Goal: Information Seeking & Learning: Check status

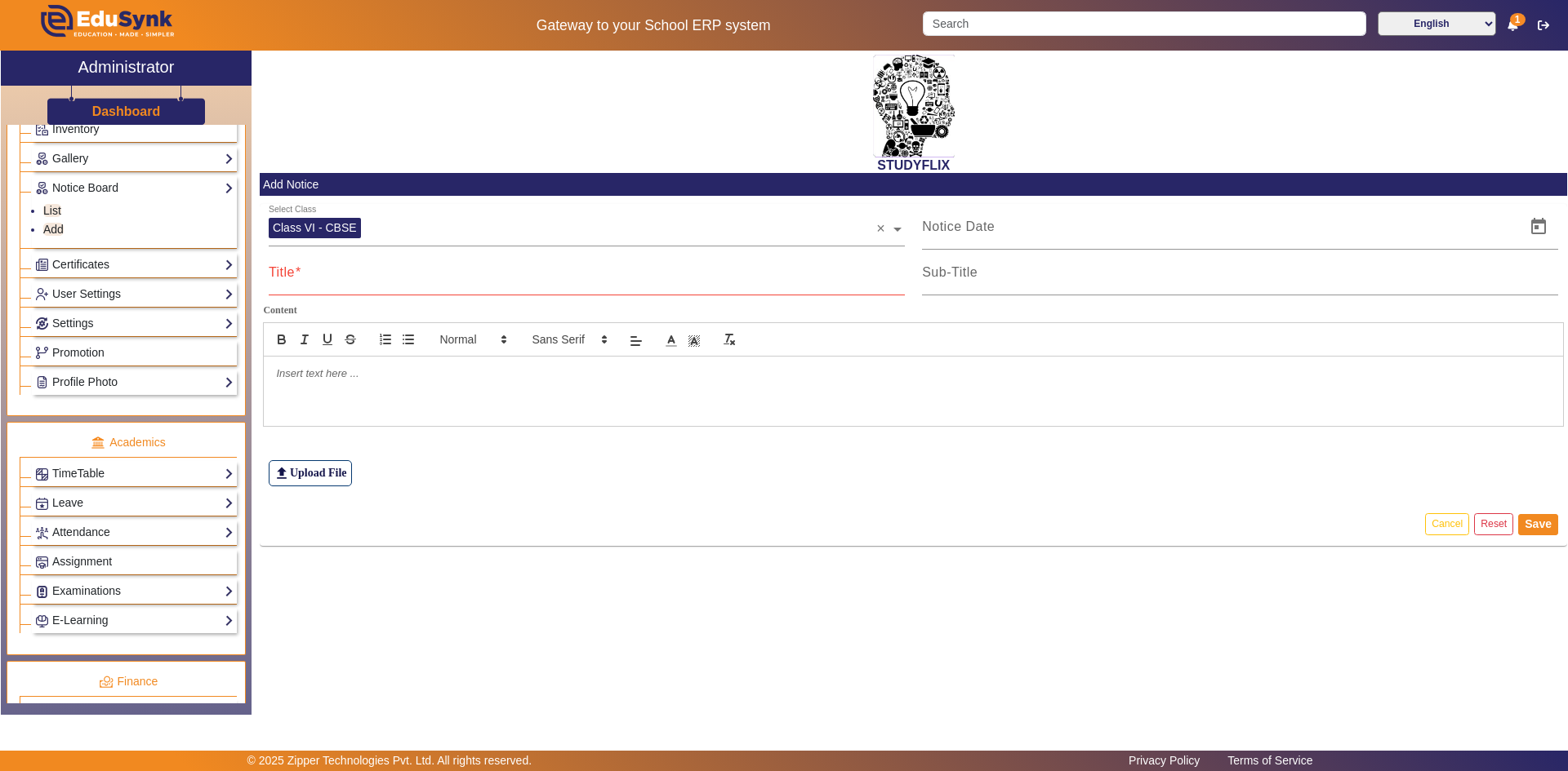
scroll to position [408, 0]
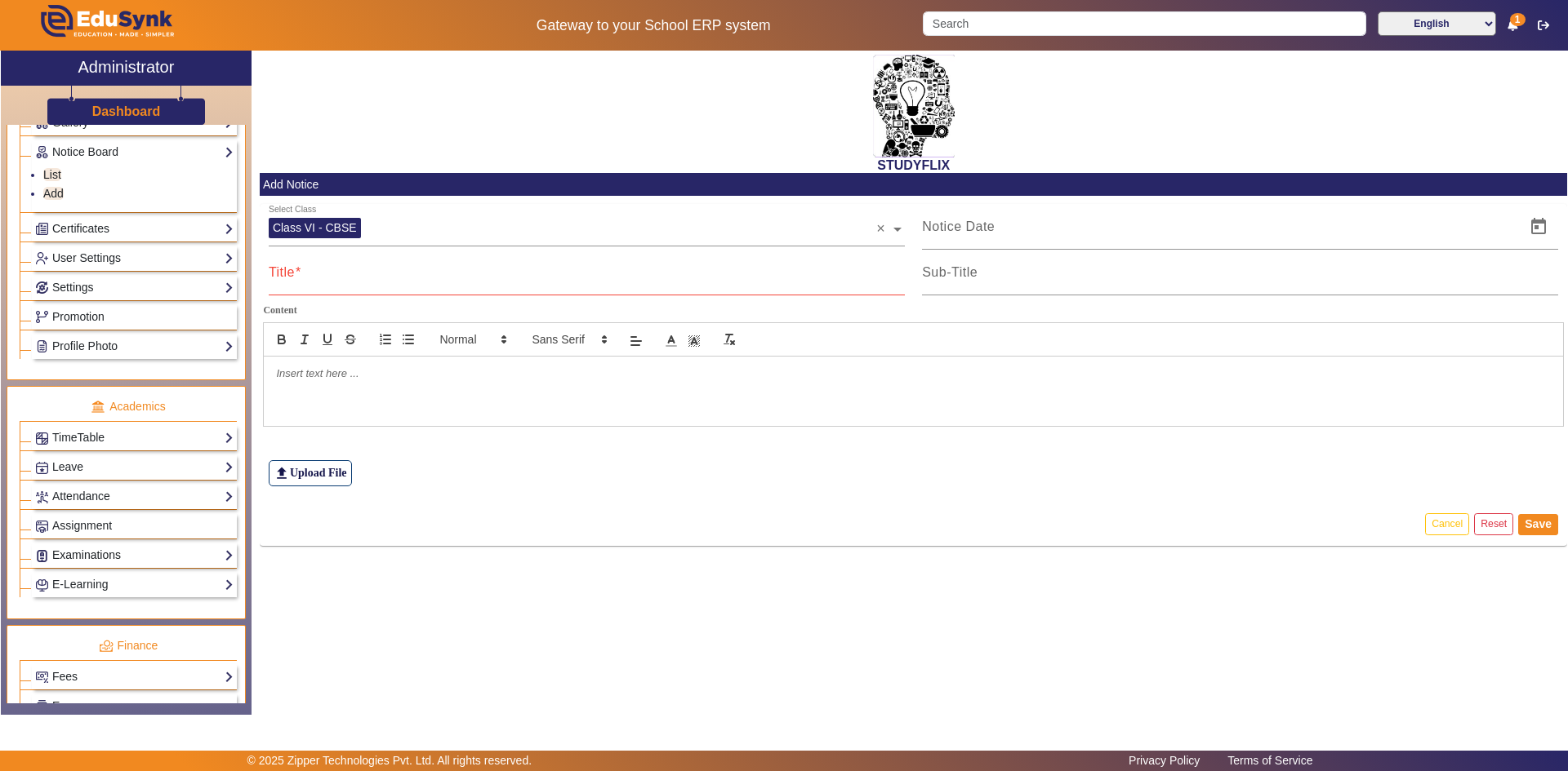
click at [78, 552] on link "Examinations" at bounding box center [134, 555] width 198 height 19
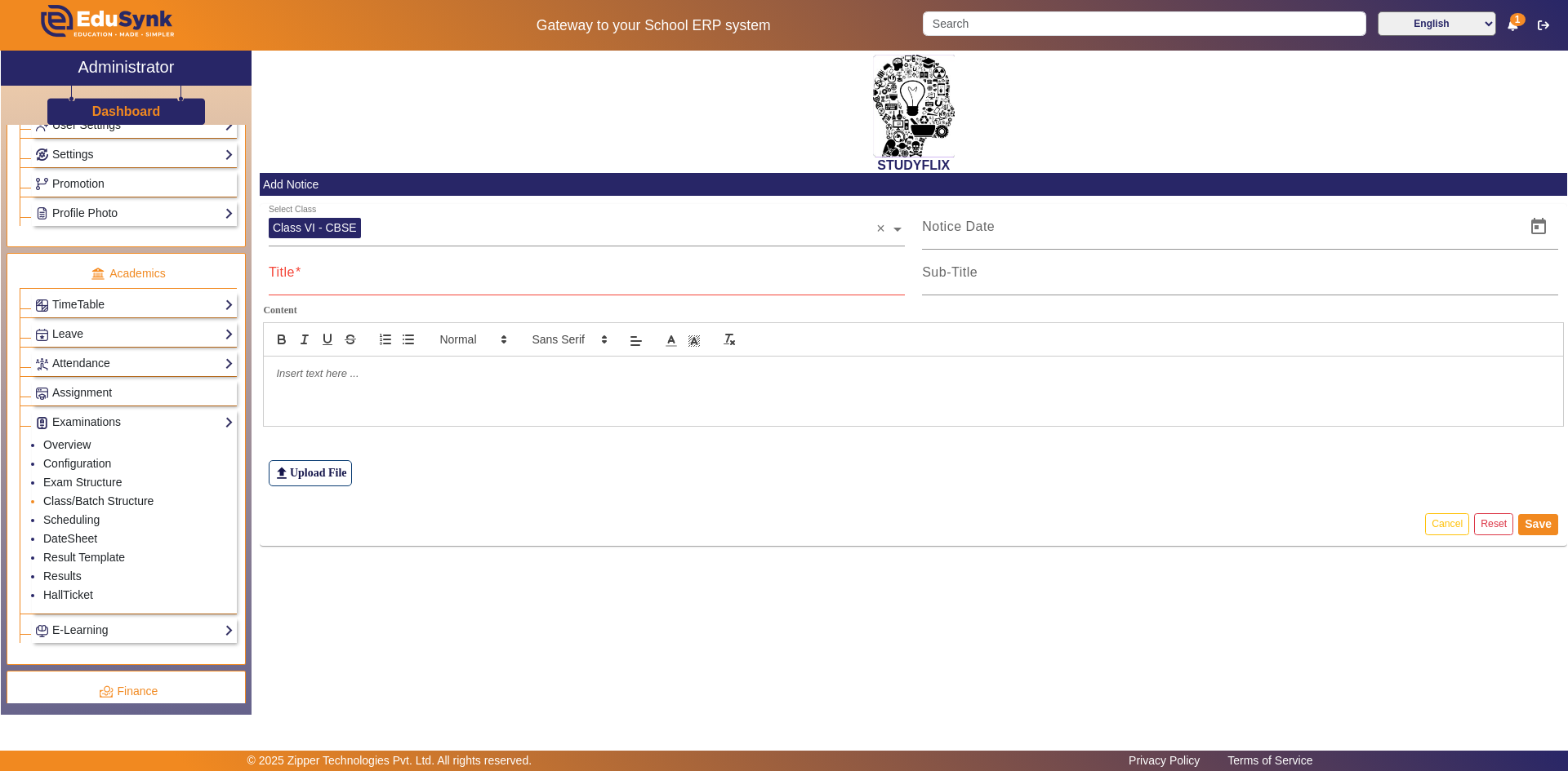
scroll to position [571, 0]
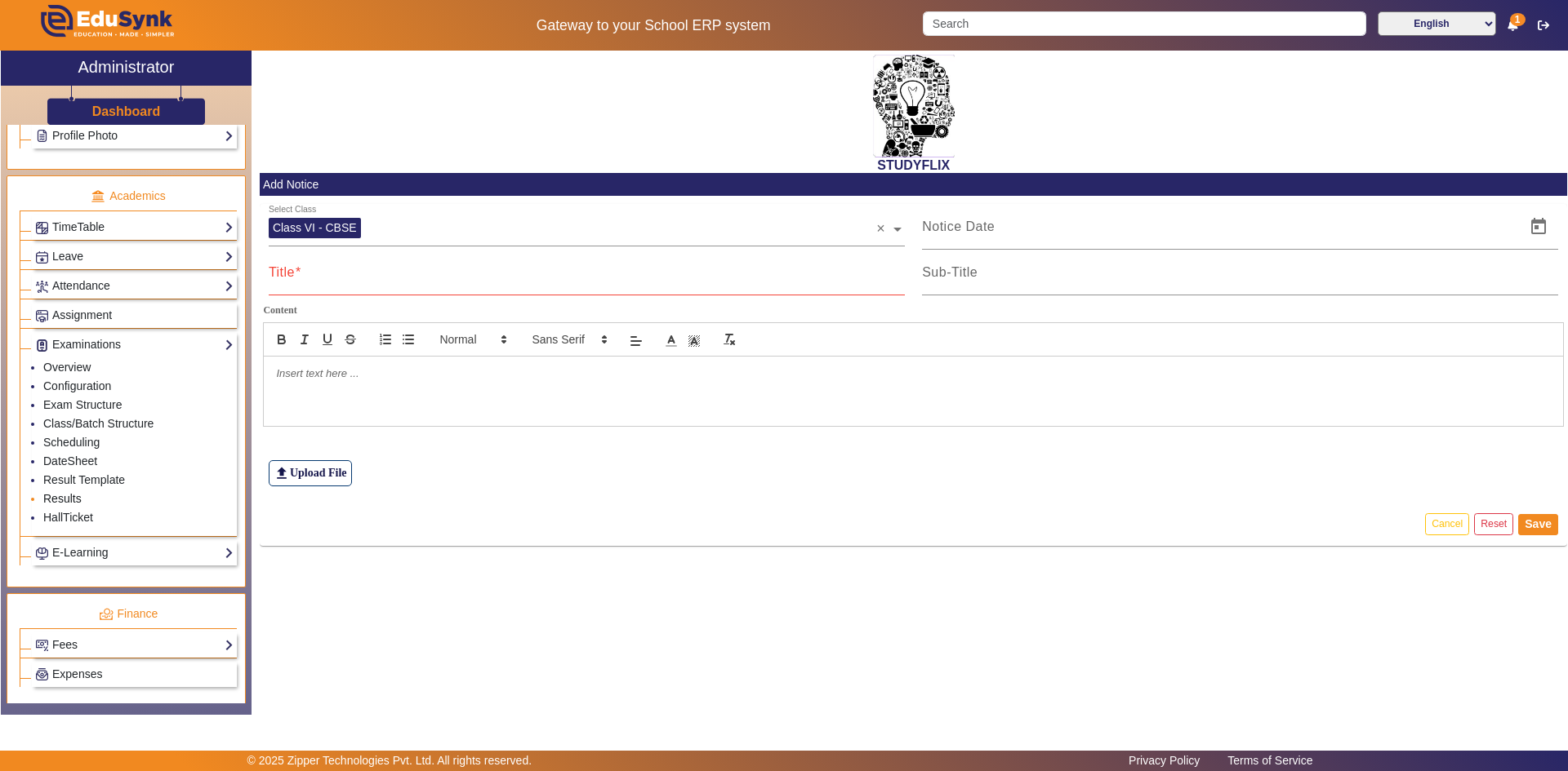
click at [74, 501] on link "Results" at bounding box center [62, 498] width 39 height 13
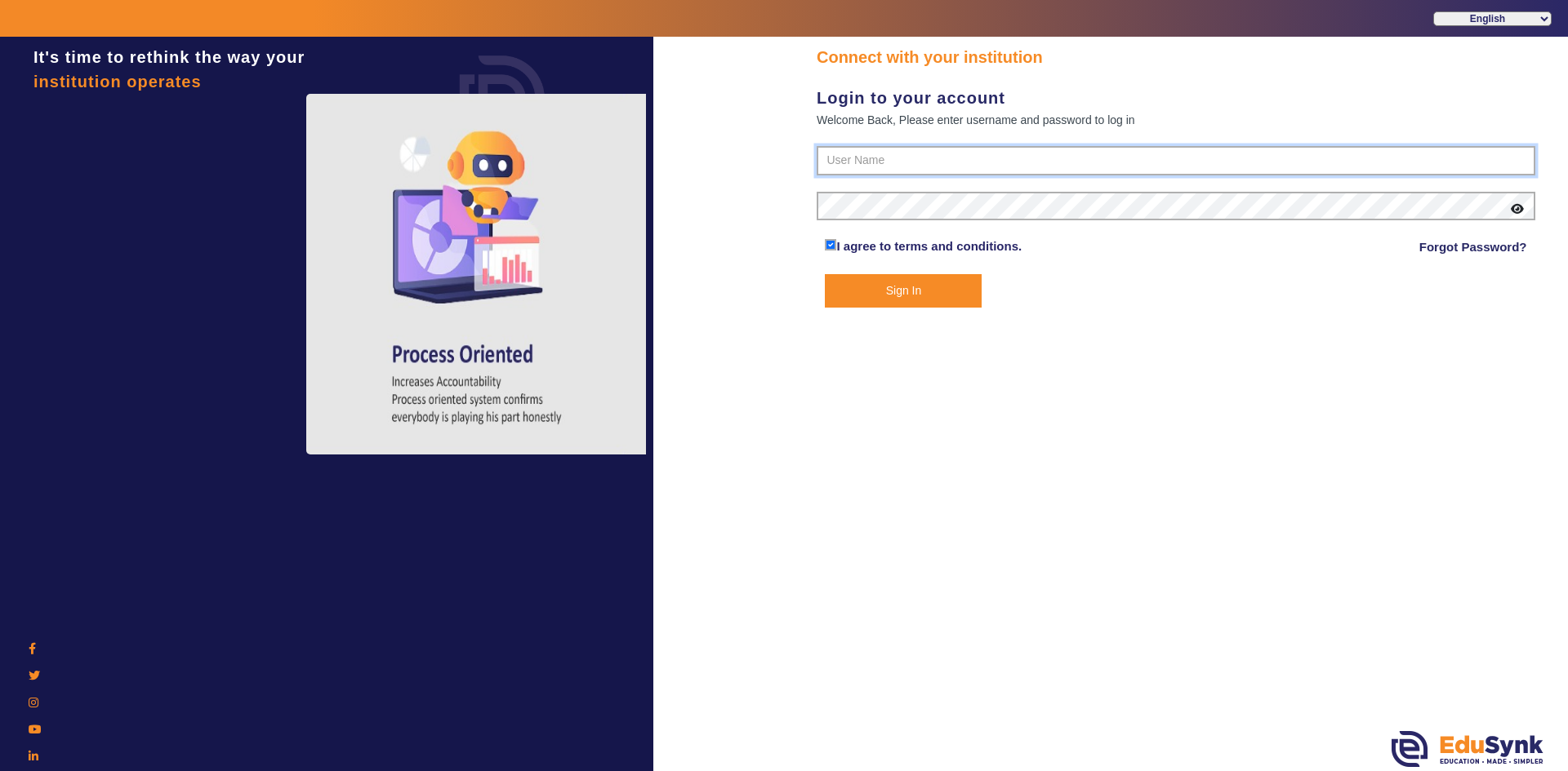
type input "6354922771"
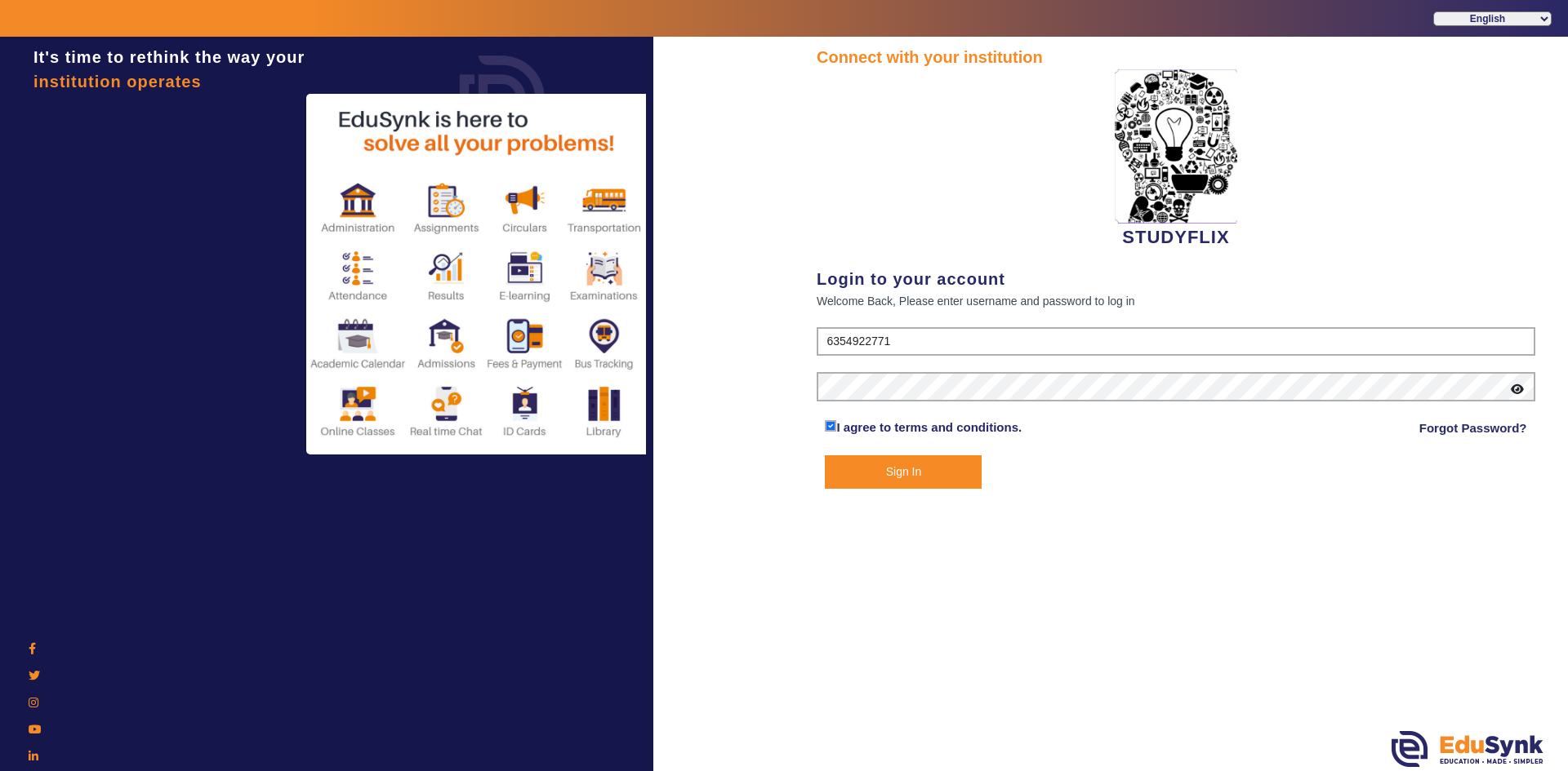
click at [865, 481] on button "Sign In" at bounding box center [903, 473] width 157 height 34
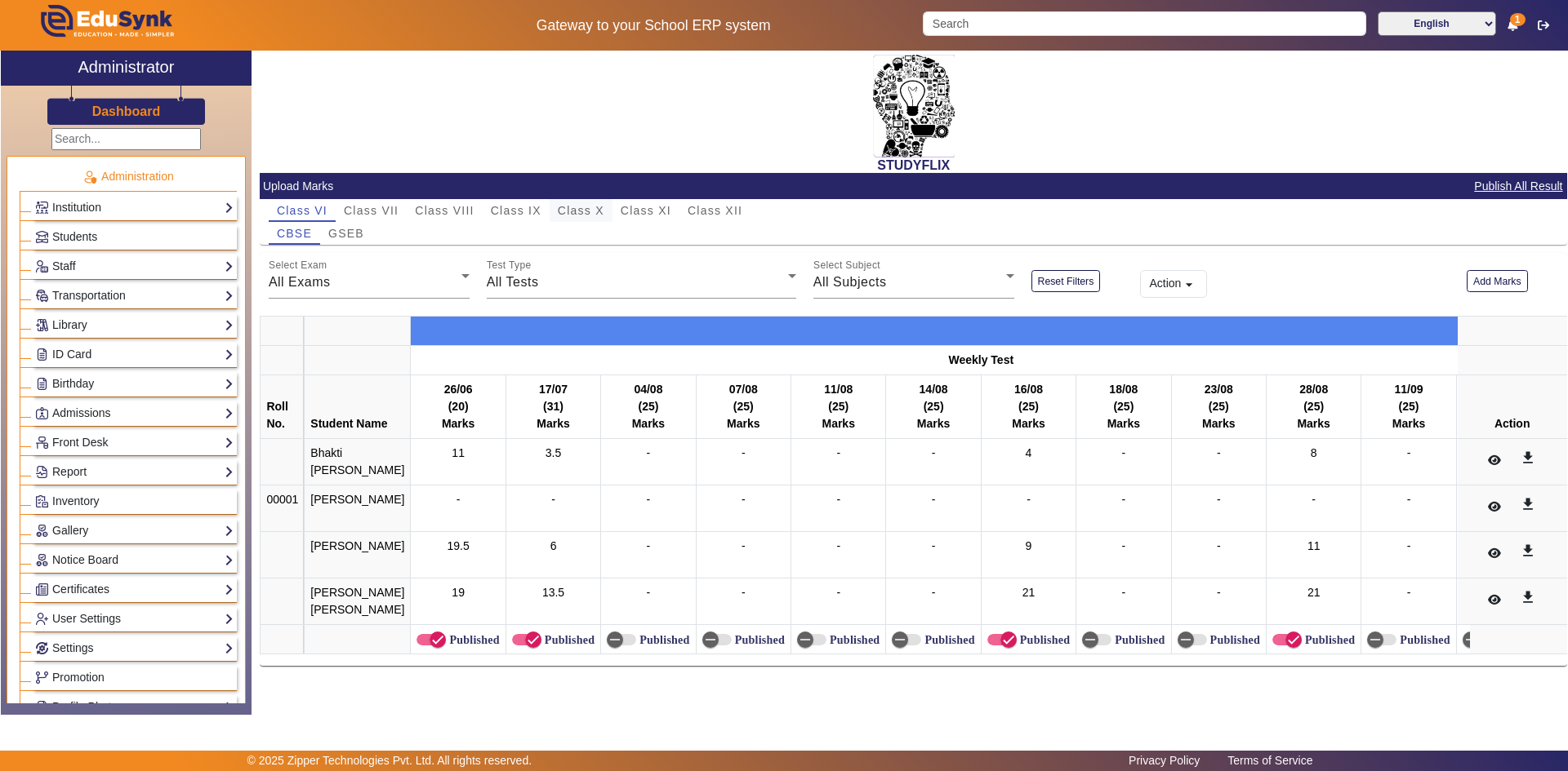
click at [601, 210] on span "Class X" at bounding box center [581, 211] width 46 height 12
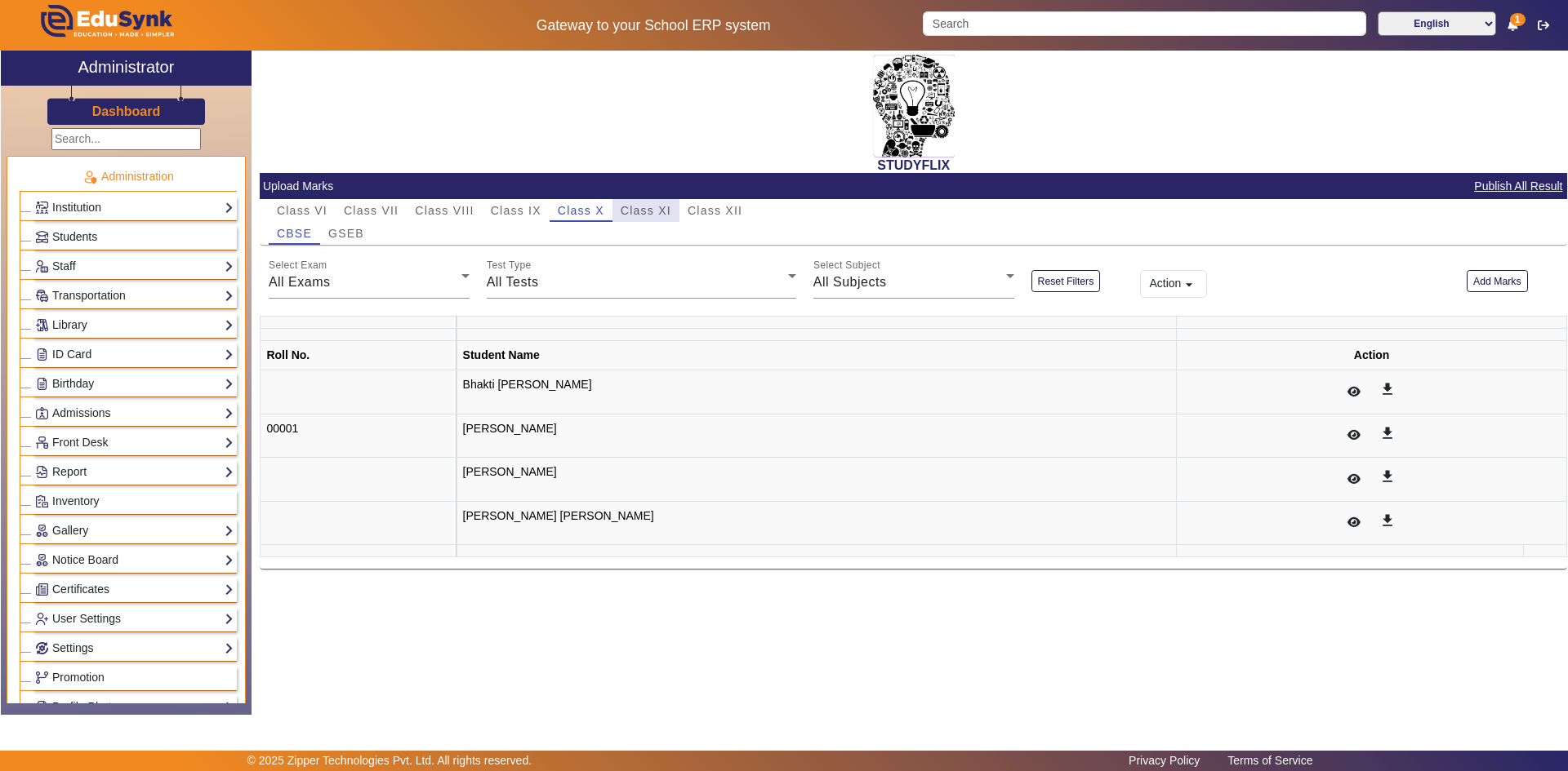
click at [642, 205] on span "Class XI" at bounding box center [646, 211] width 51 height 12
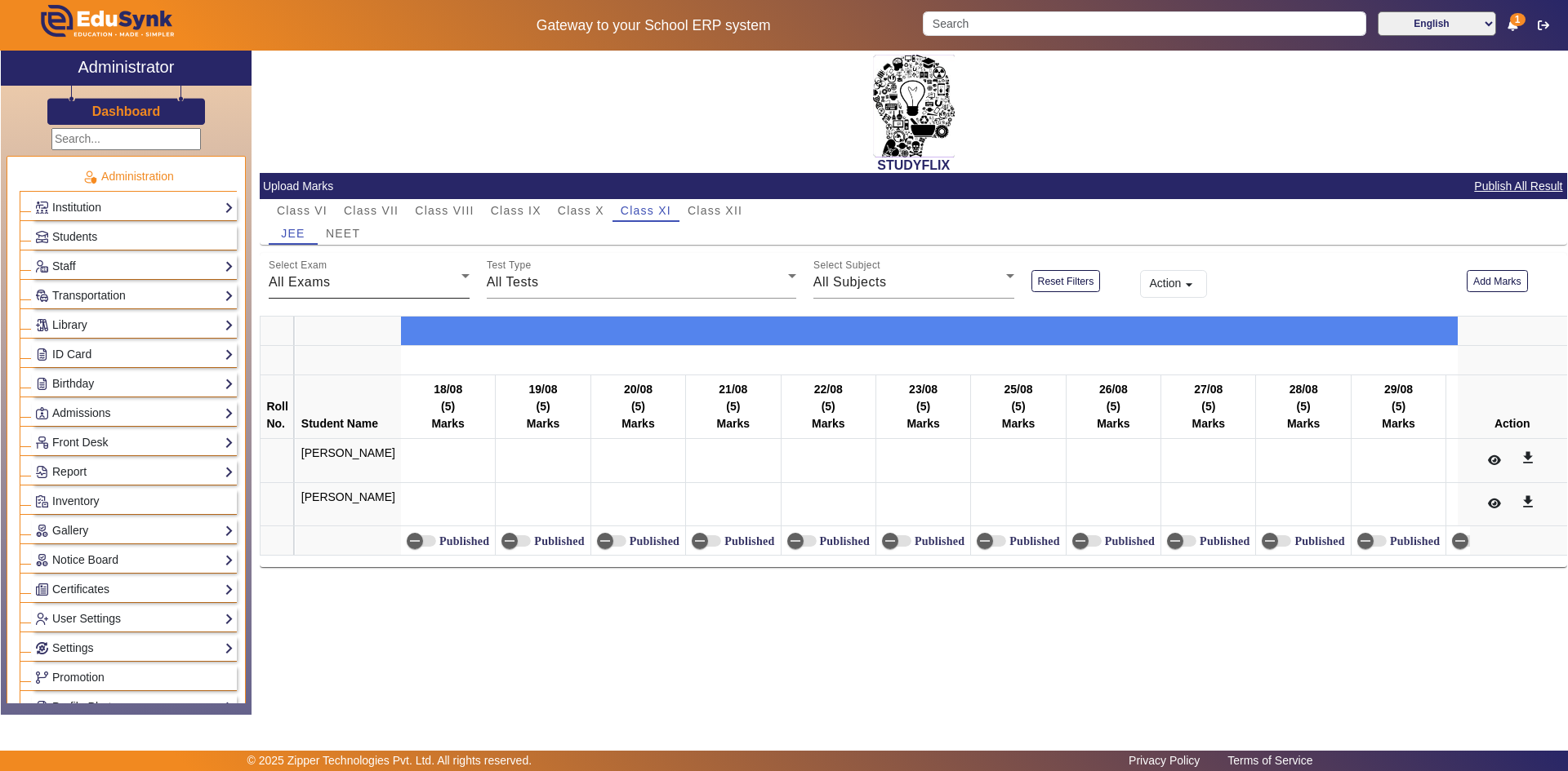
click at [398, 288] on div "All Exams" at bounding box center [365, 282] width 193 height 19
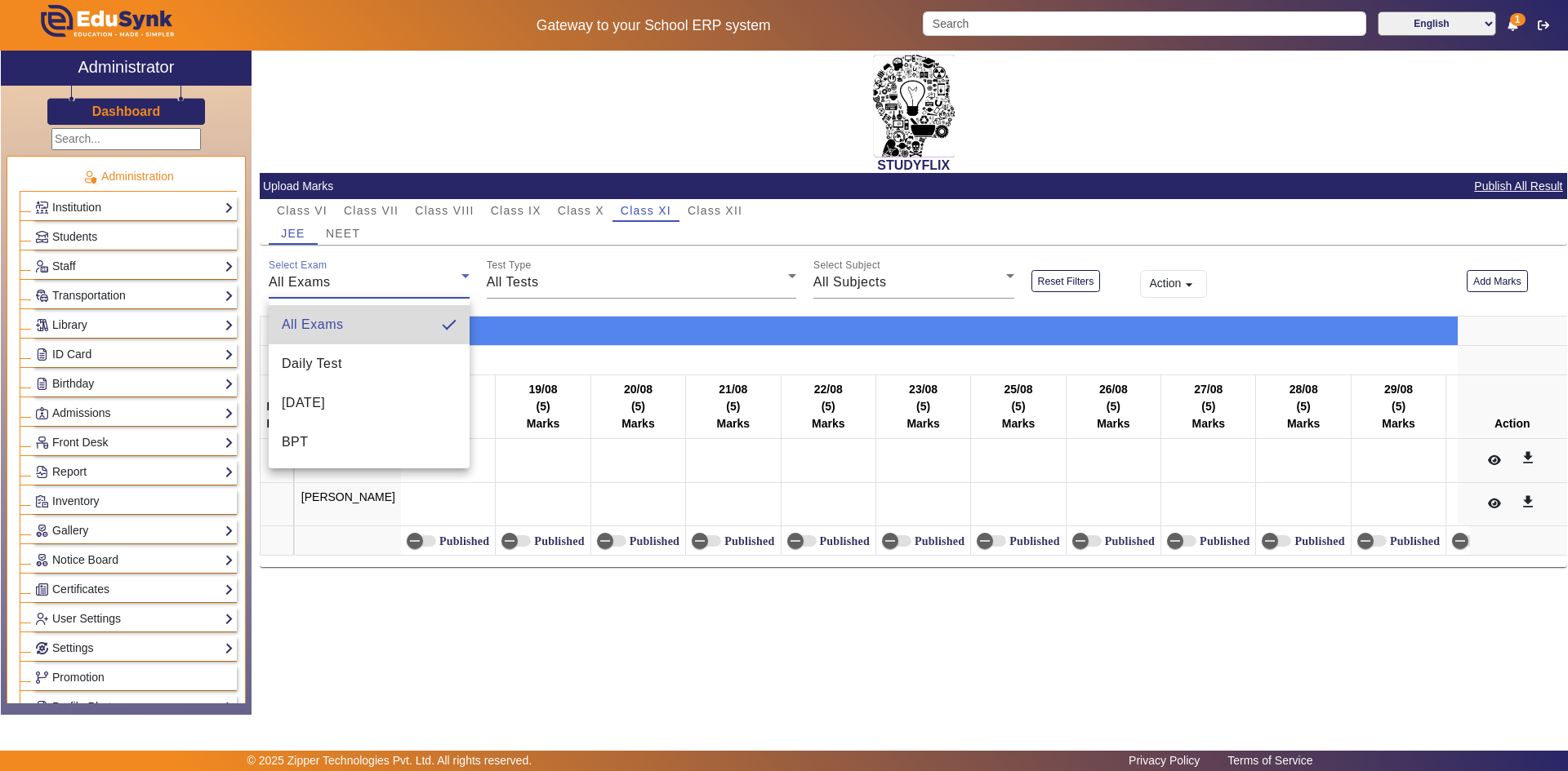
click at [364, 324] on mat-option "All Exams" at bounding box center [369, 324] width 201 height 39
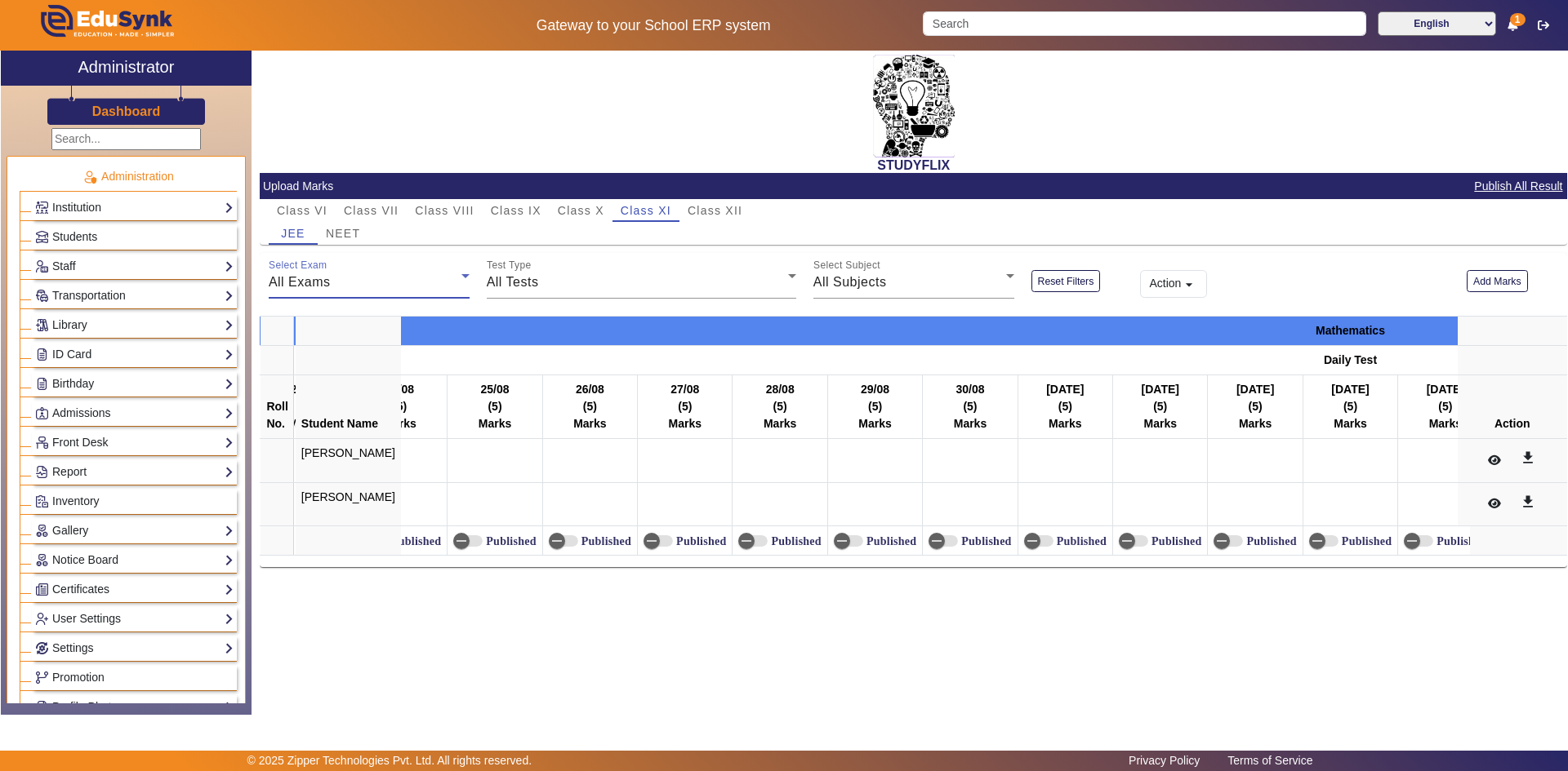
scroll to position [0, 739]
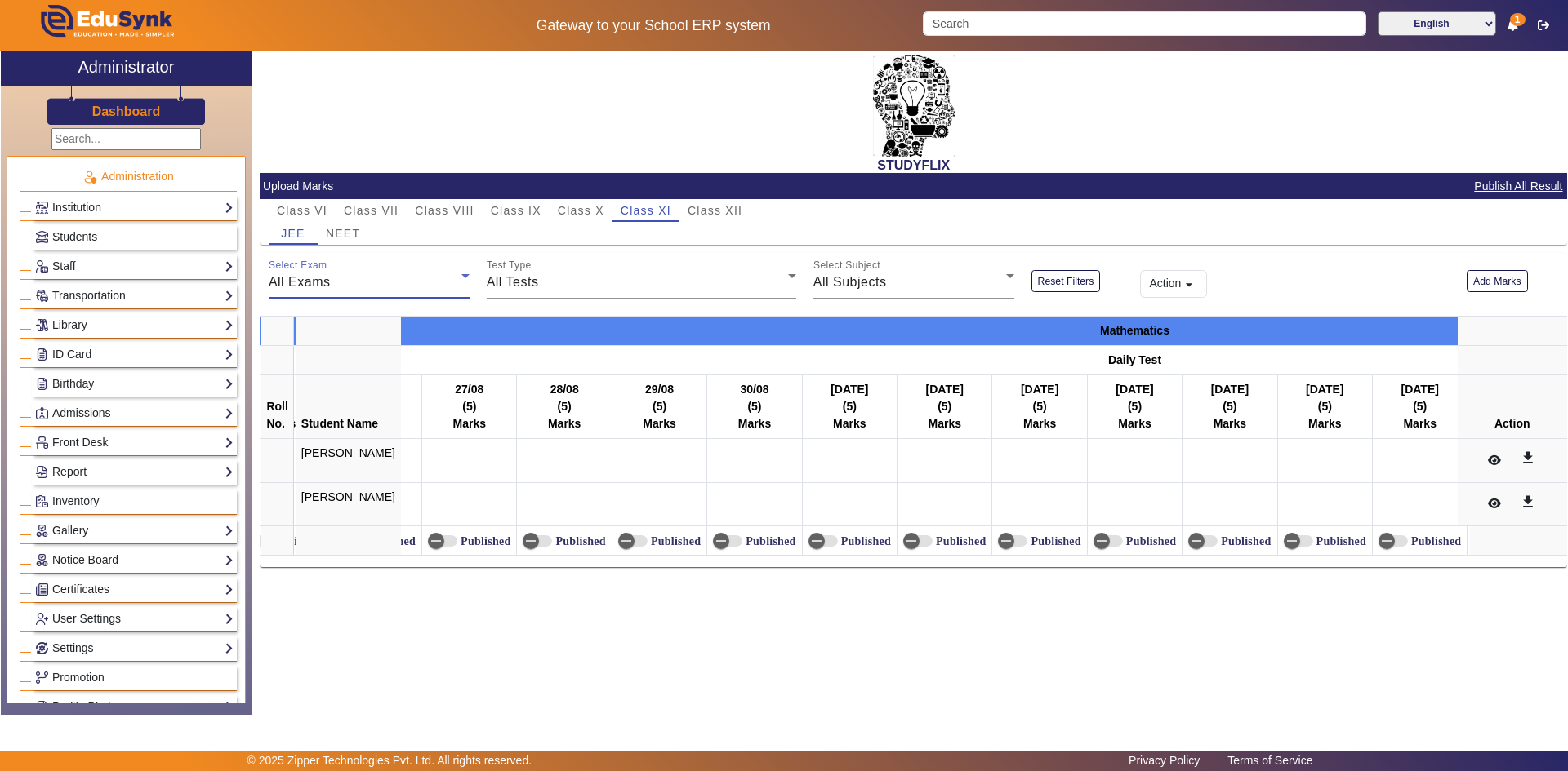
click at [388, 281] on div "All Exams" at bounding box center [365, 282] width 193 height 19
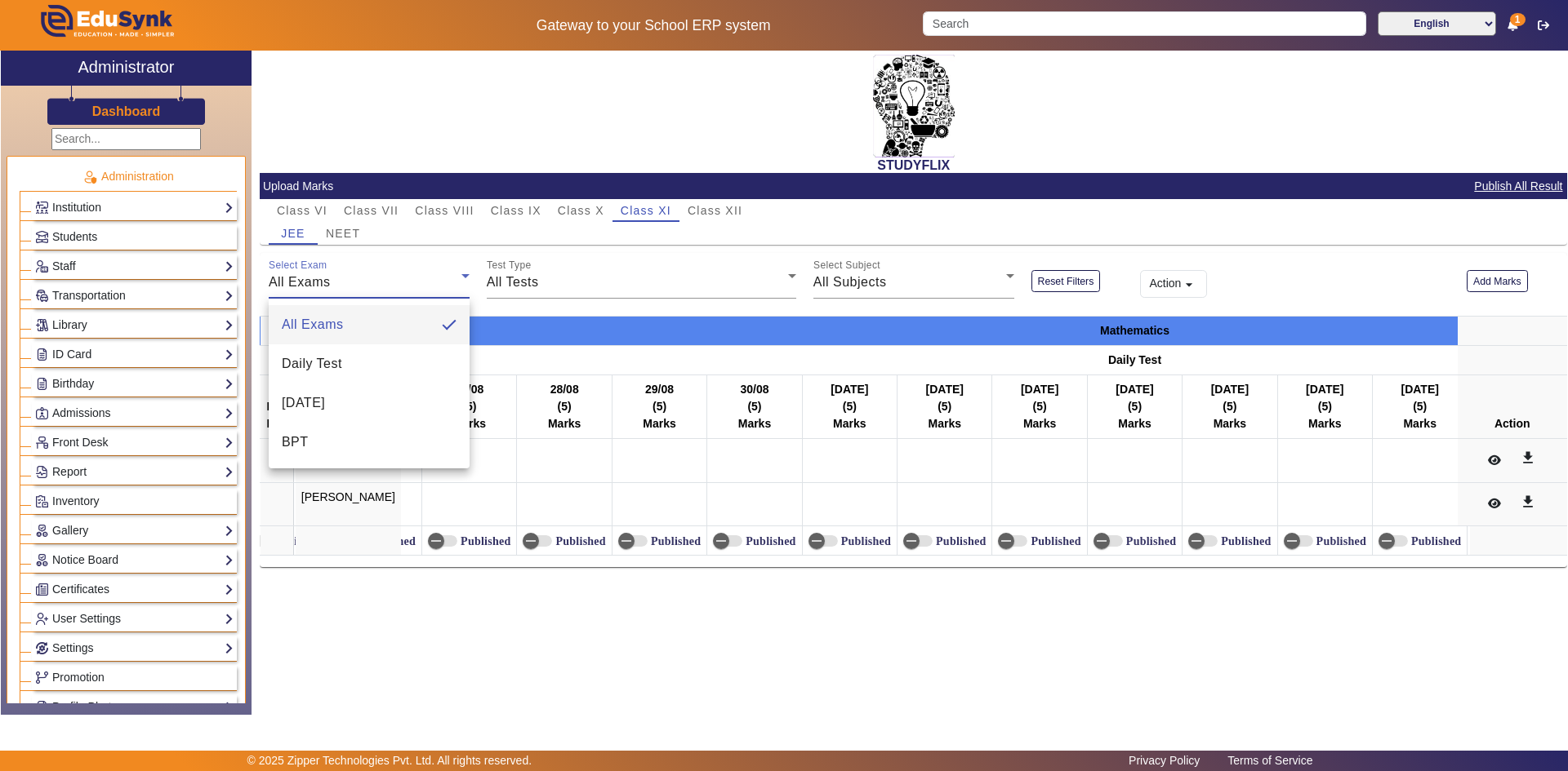
click at [576, 259] on div at bounding box center [784, 385] width 1568 height 771
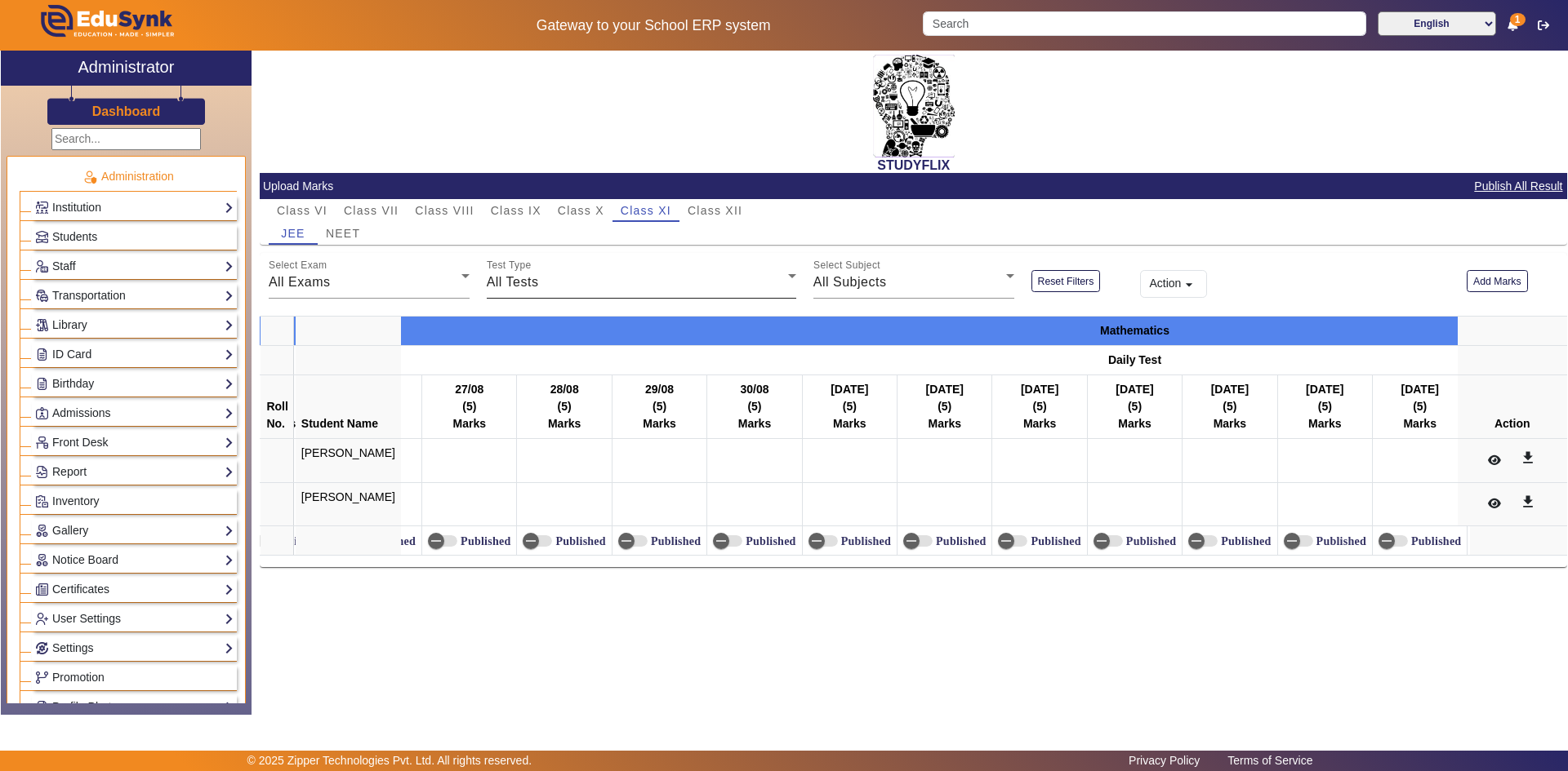
click at [561, 282] on div "All Tests" at bounding box center [636, 282] width 301 height 19
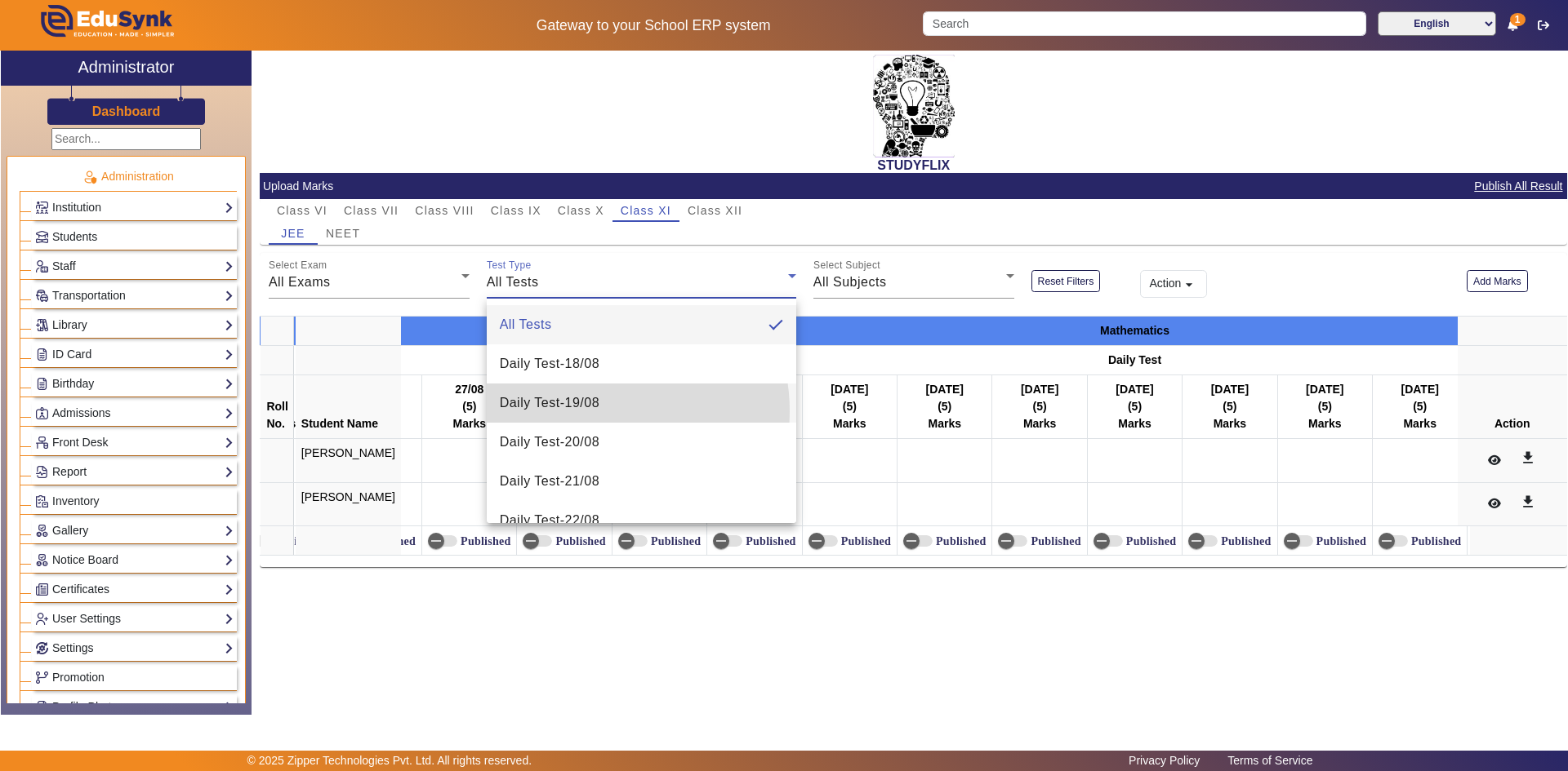
click at [588, 410] on span "Daily Test - 19/08" at bounding box center [550, 403] width 99 height 19
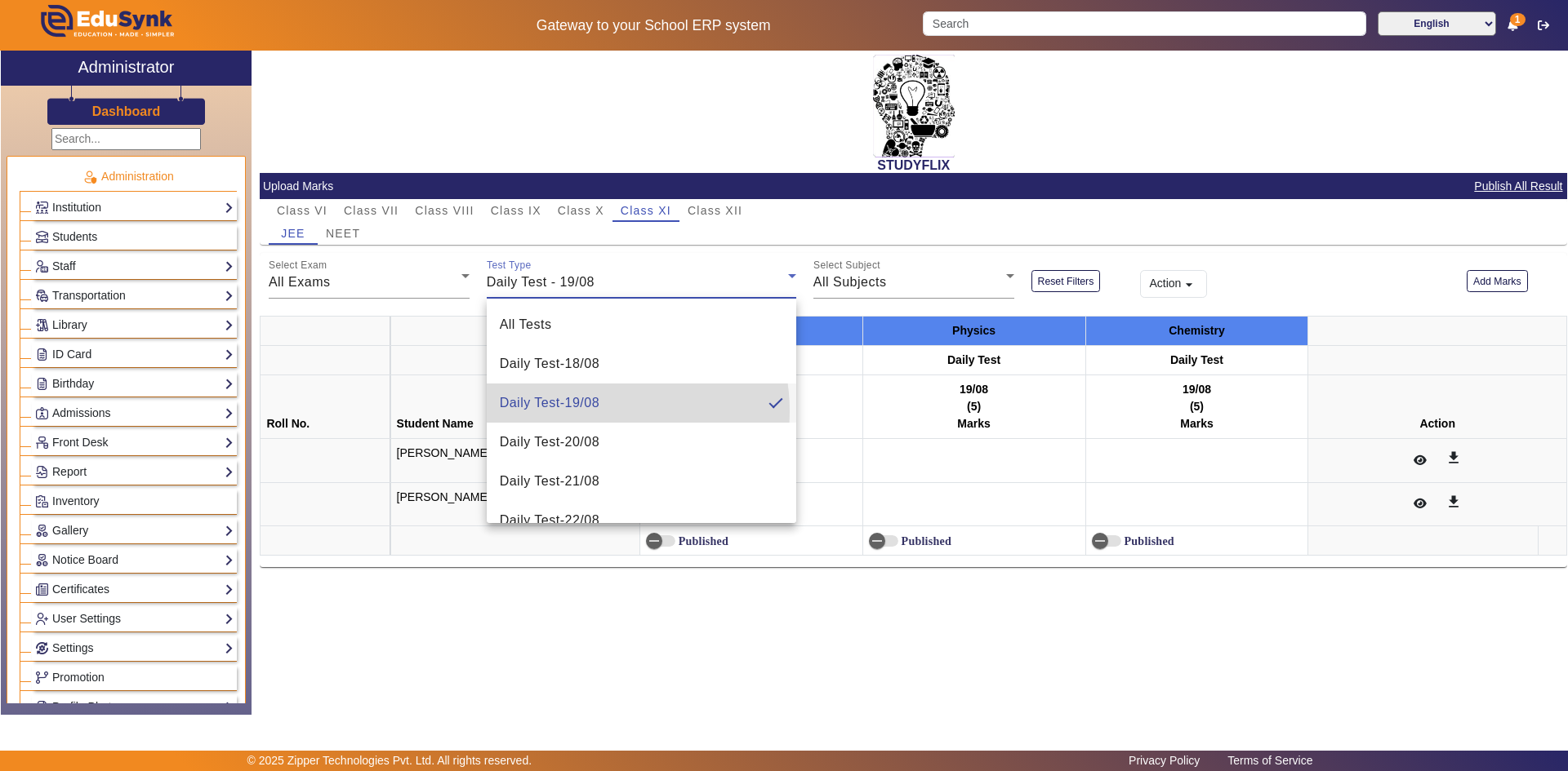
scroll to position [0, 0]
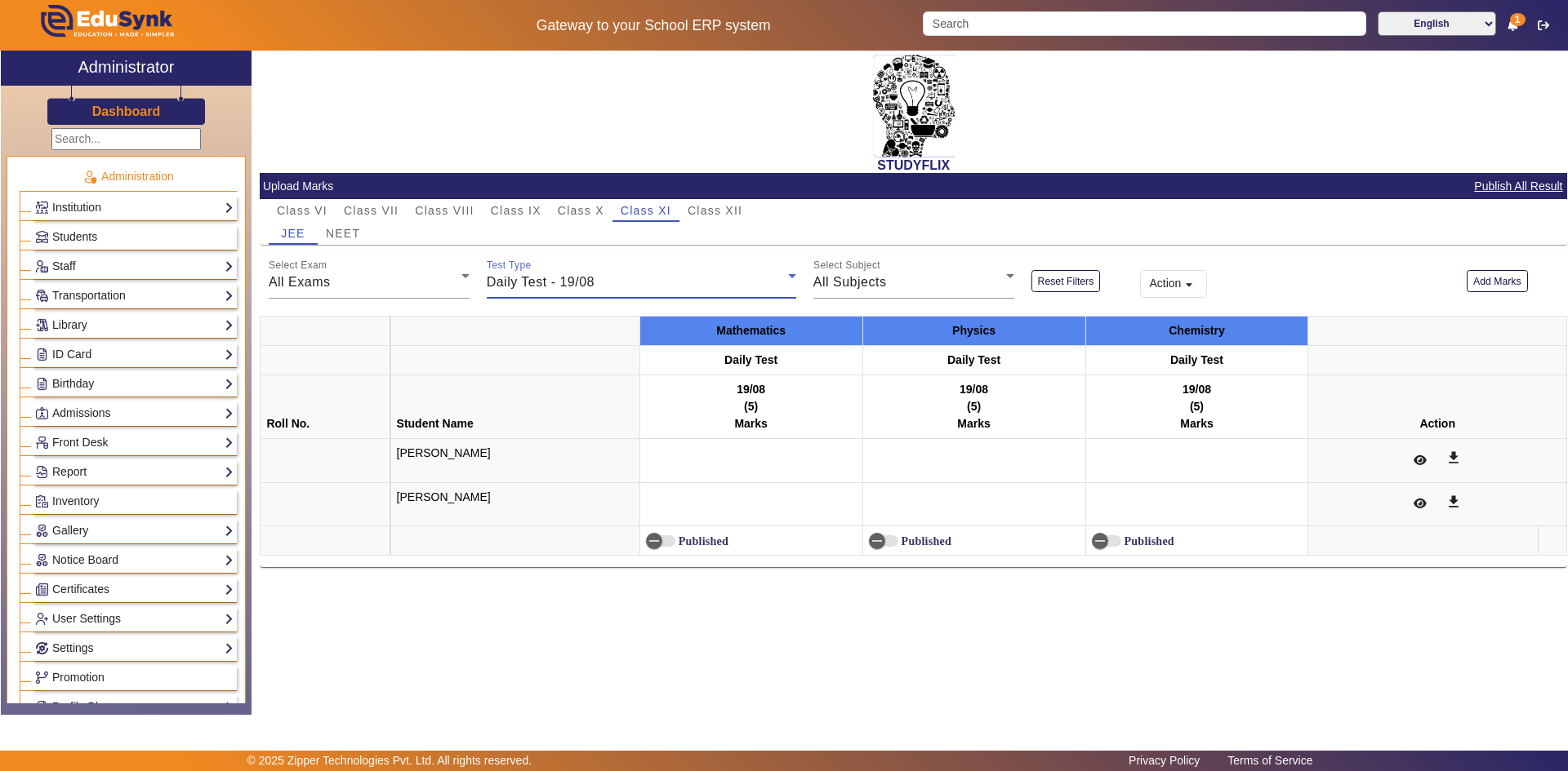
click at [546, 275] on span "Daily Test - 19/08" at bounding box center [540, 281] width 108 height 13
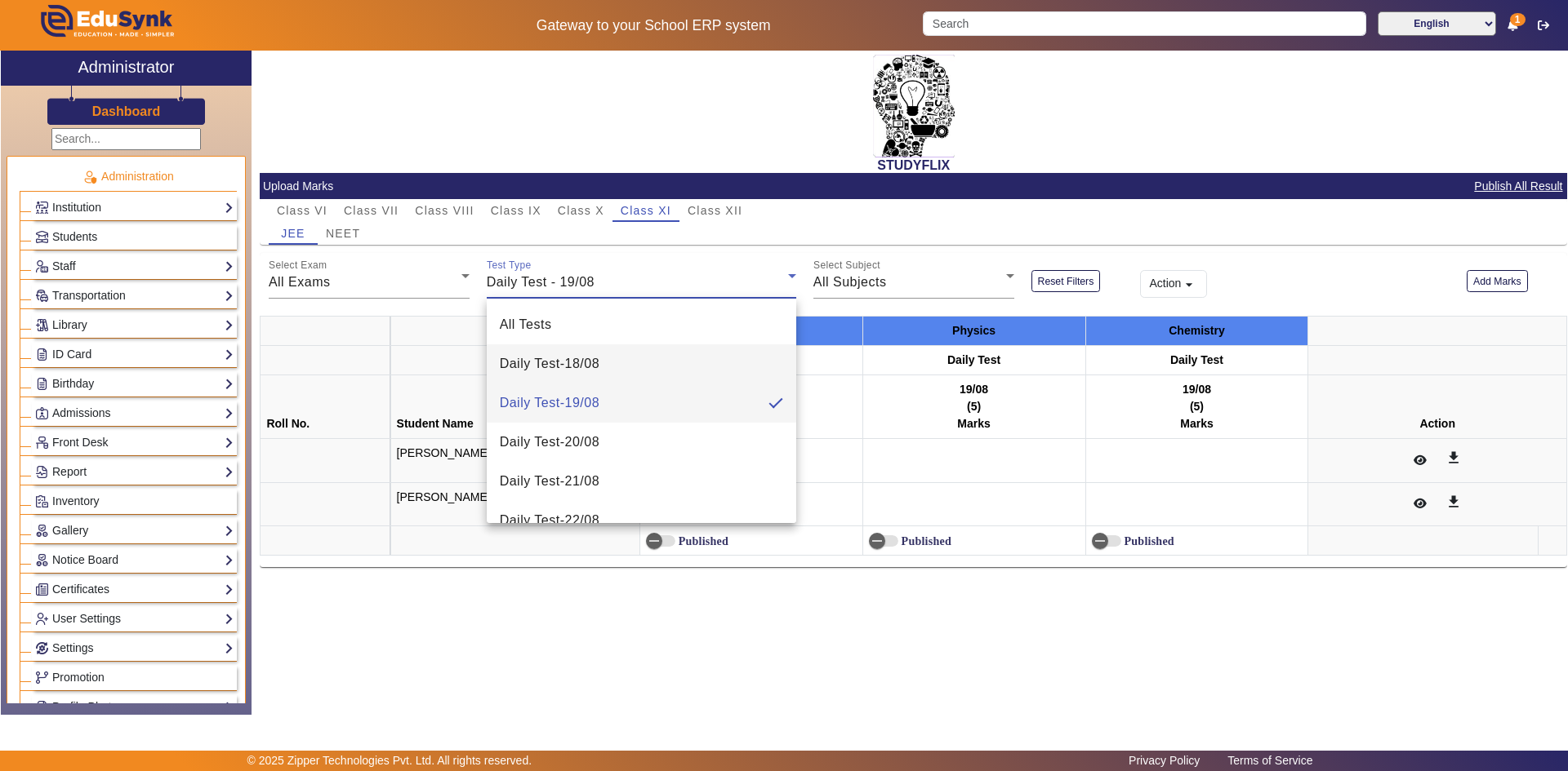
click at [547, 365] on span "Daily Test - 18/08" at bounding box center [550, 363] width 99 height 19
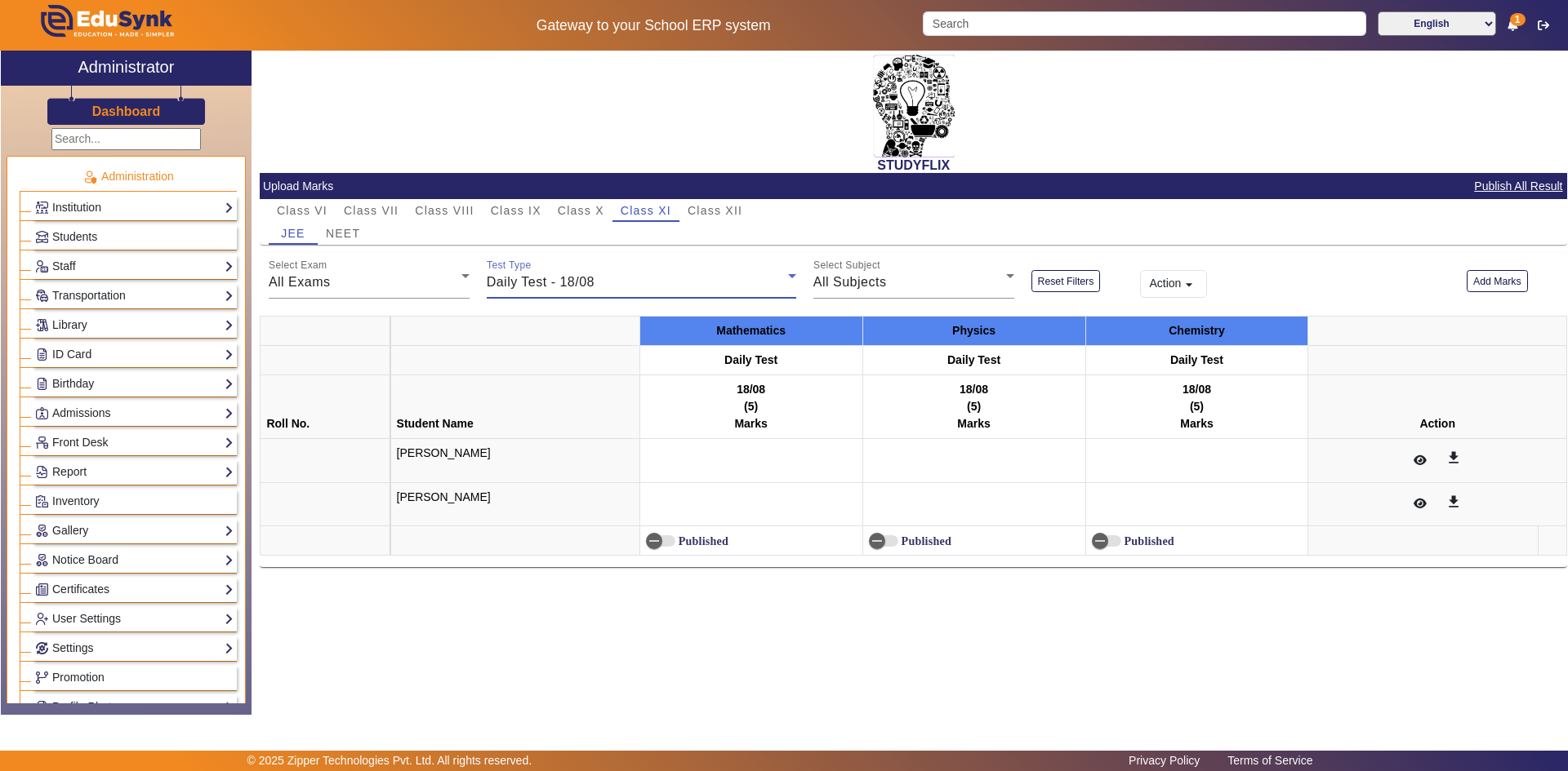
click at [555, 281] on span "Daily Test - 18/08" at bounding box center [540, 281] width 108 height 13
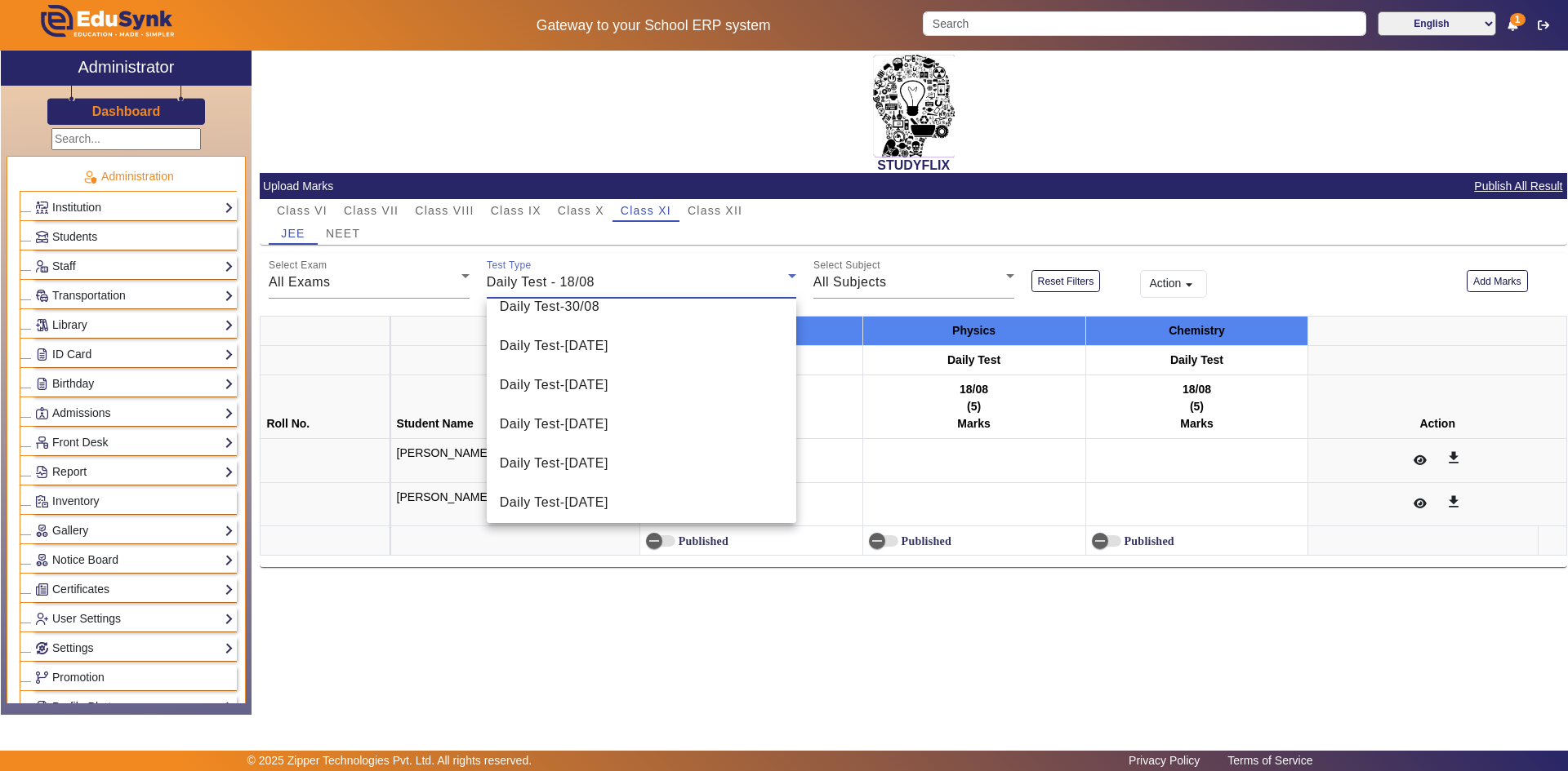
scroll to position [490, 0]
click at [602, 430] on span "Daily Test - [DATE]" at bounding box center [554, 422] width 109 height 19
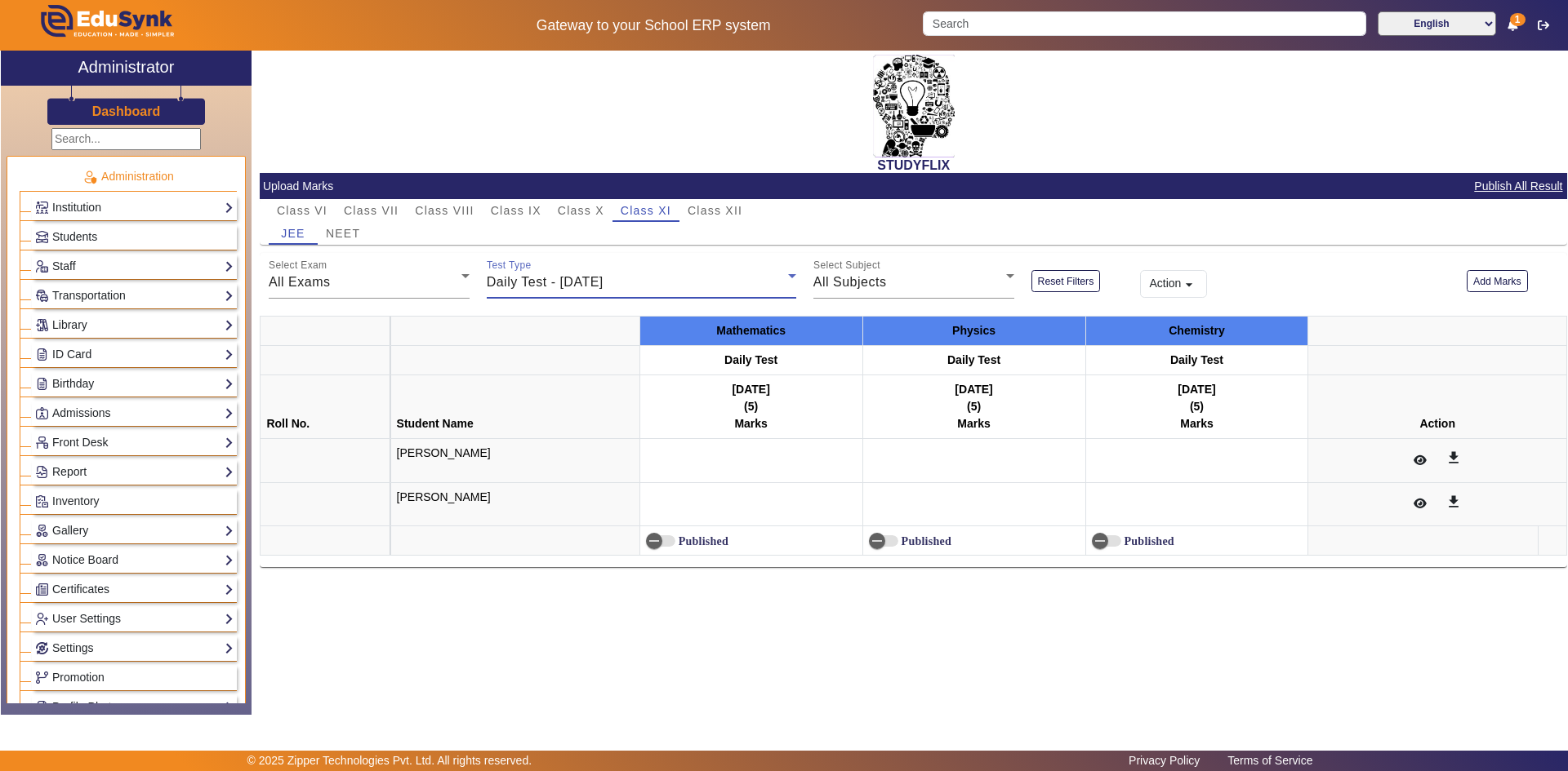
click at [557, 270] on div "Test Type Daily Test - [DATE]" at bounding box center [641, 276] width 309 height 46
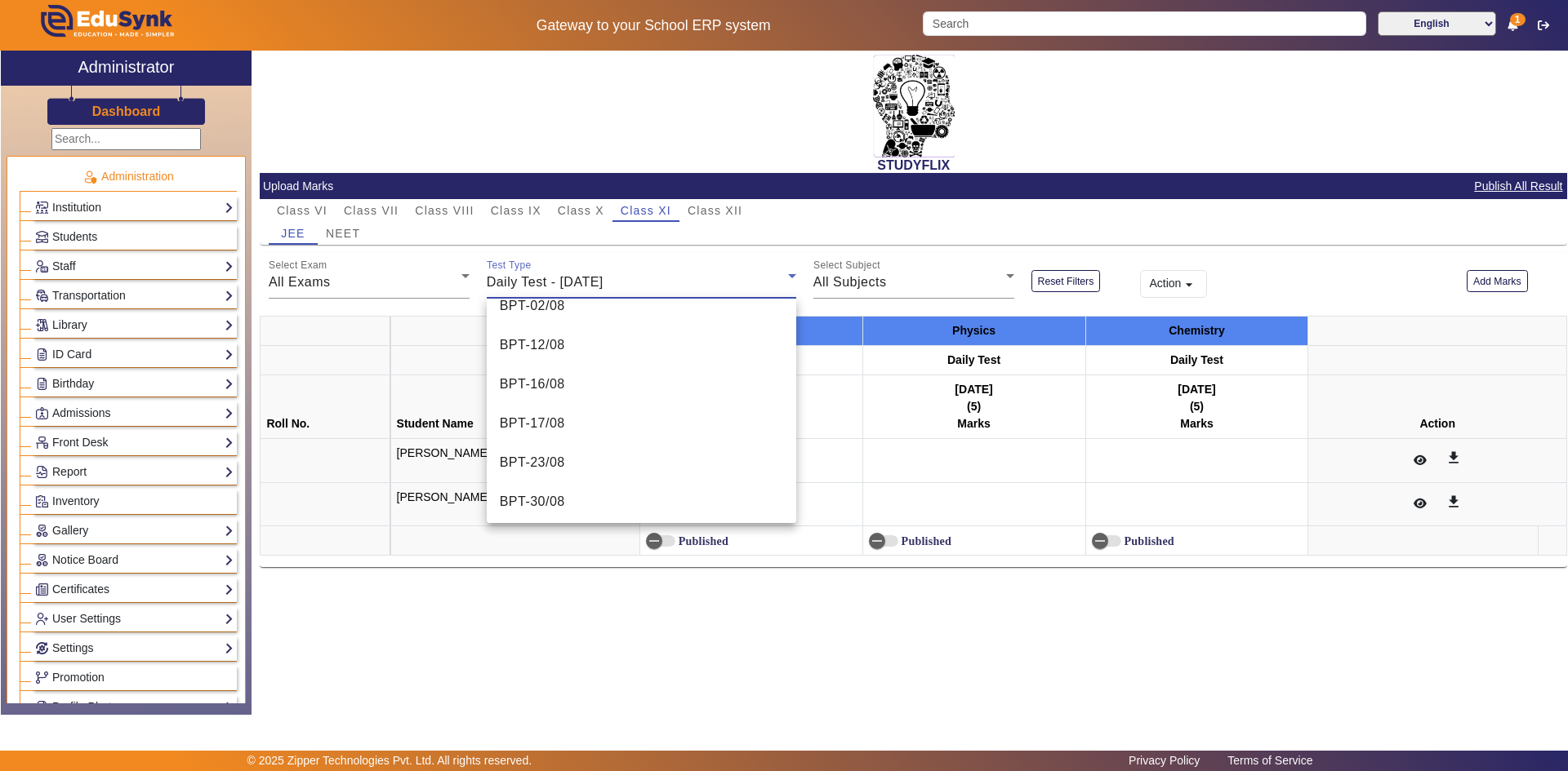
scroll to position [1470, 0]
click at [565, 459] on span "BPT - 23/08" at bounding box center [532, 461] width 65 height 19
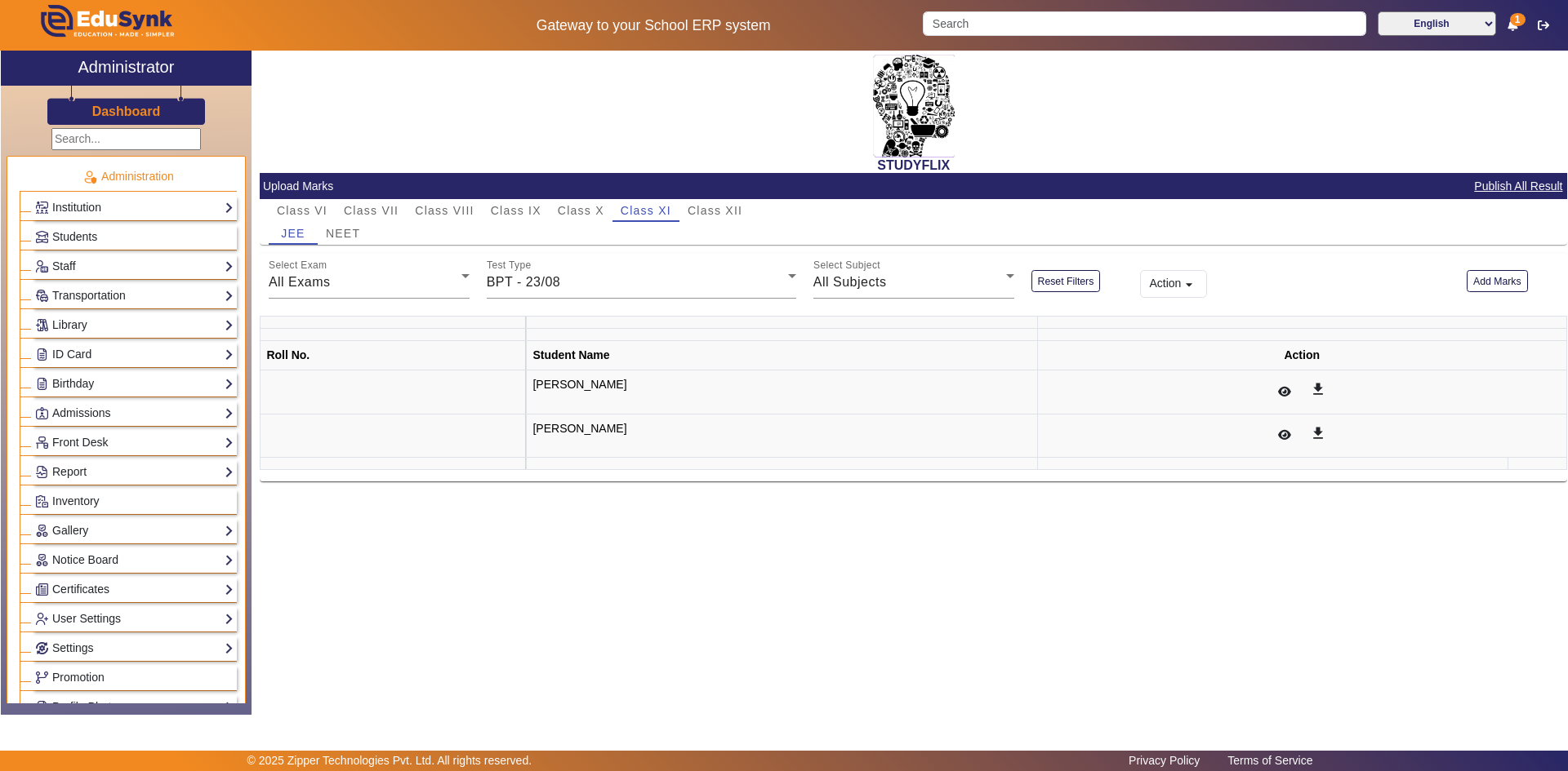
click at [1029, 383] on td "[PERSON_NAME]" at bounding box center [781, 393] width 510 height 44
